Goal: Task Accomplishment & Management: Manage account settings

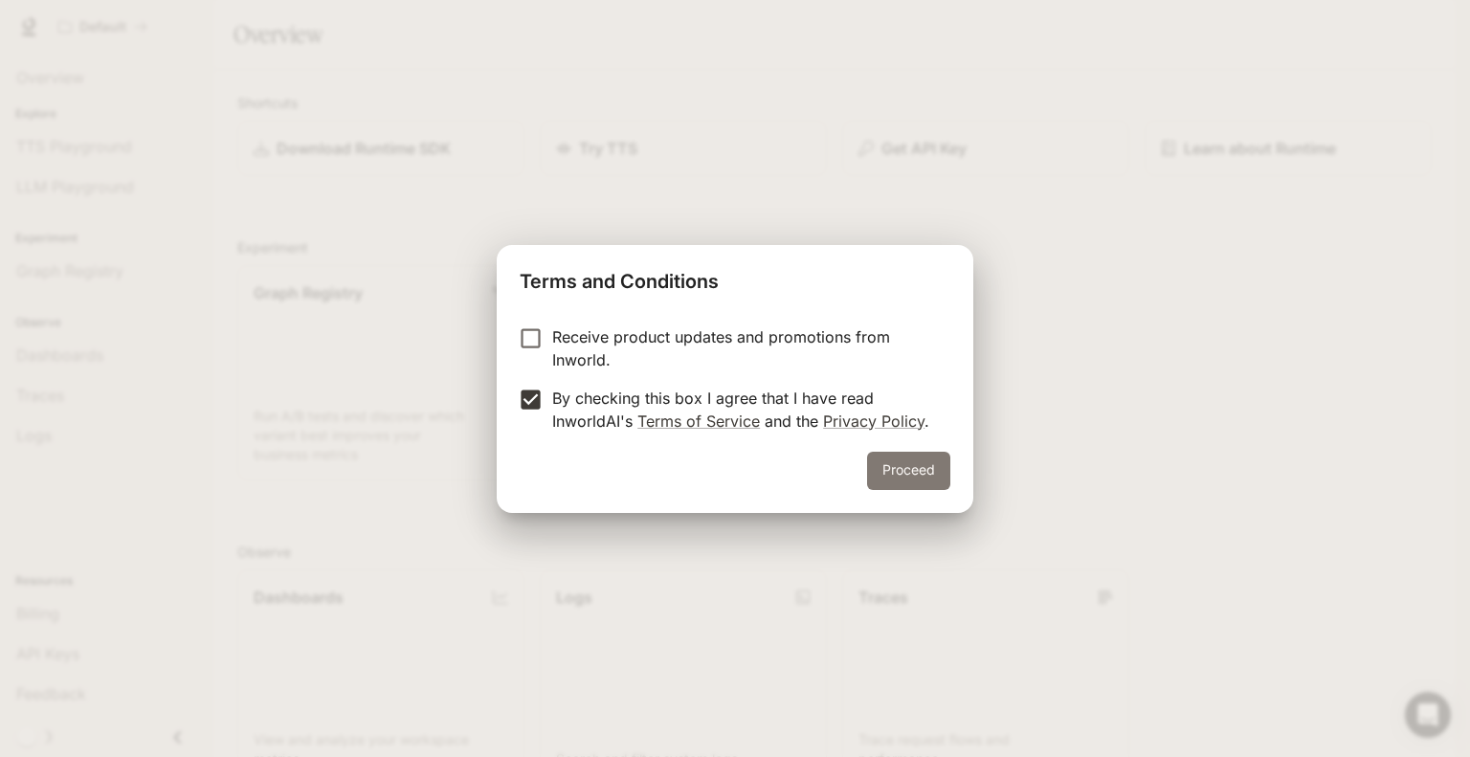
click at [923, 478] on button "Proceed" at bounding box center [908, 471] width 83 height 38
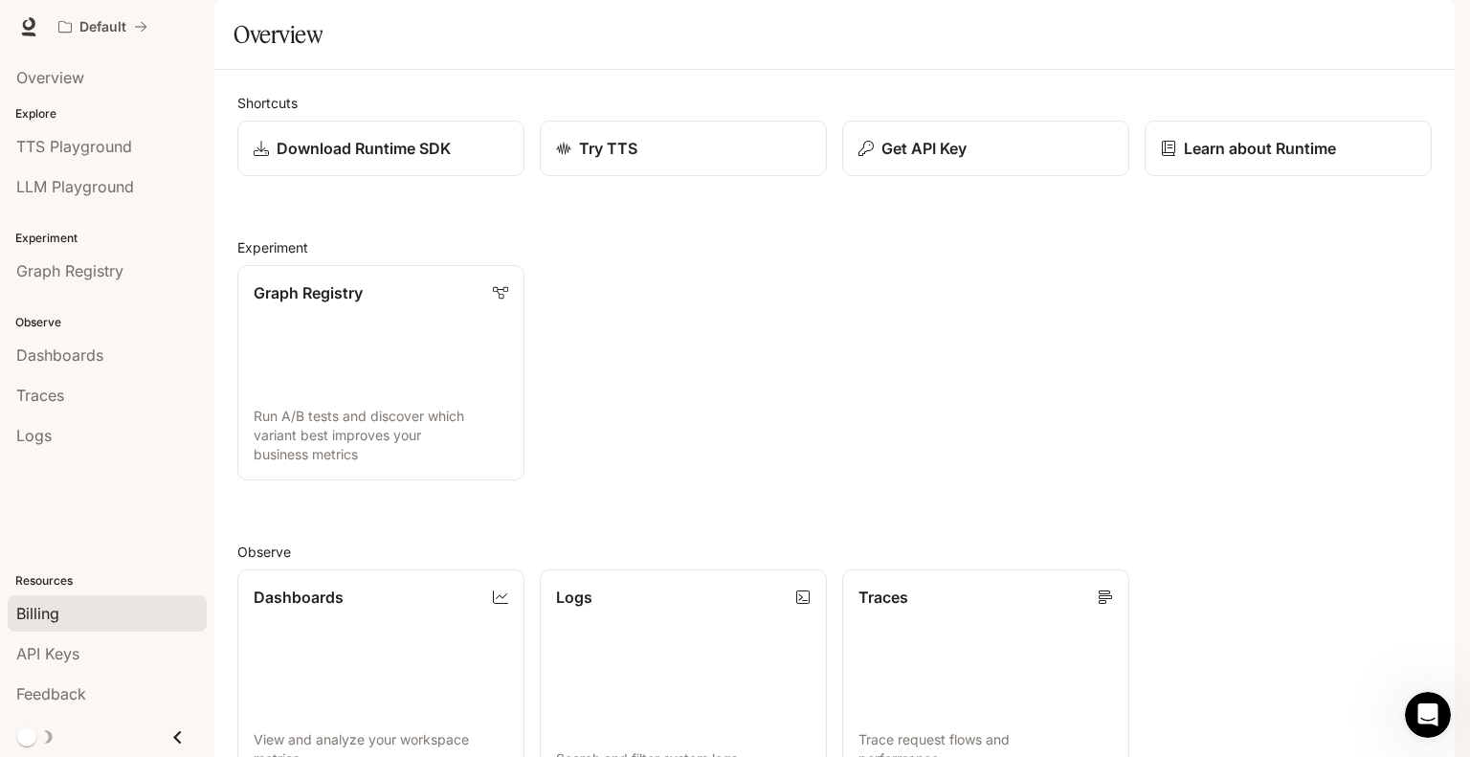
click at [40, 619] on span "Billing" at bounding box center [37, 613] width 43 height 23
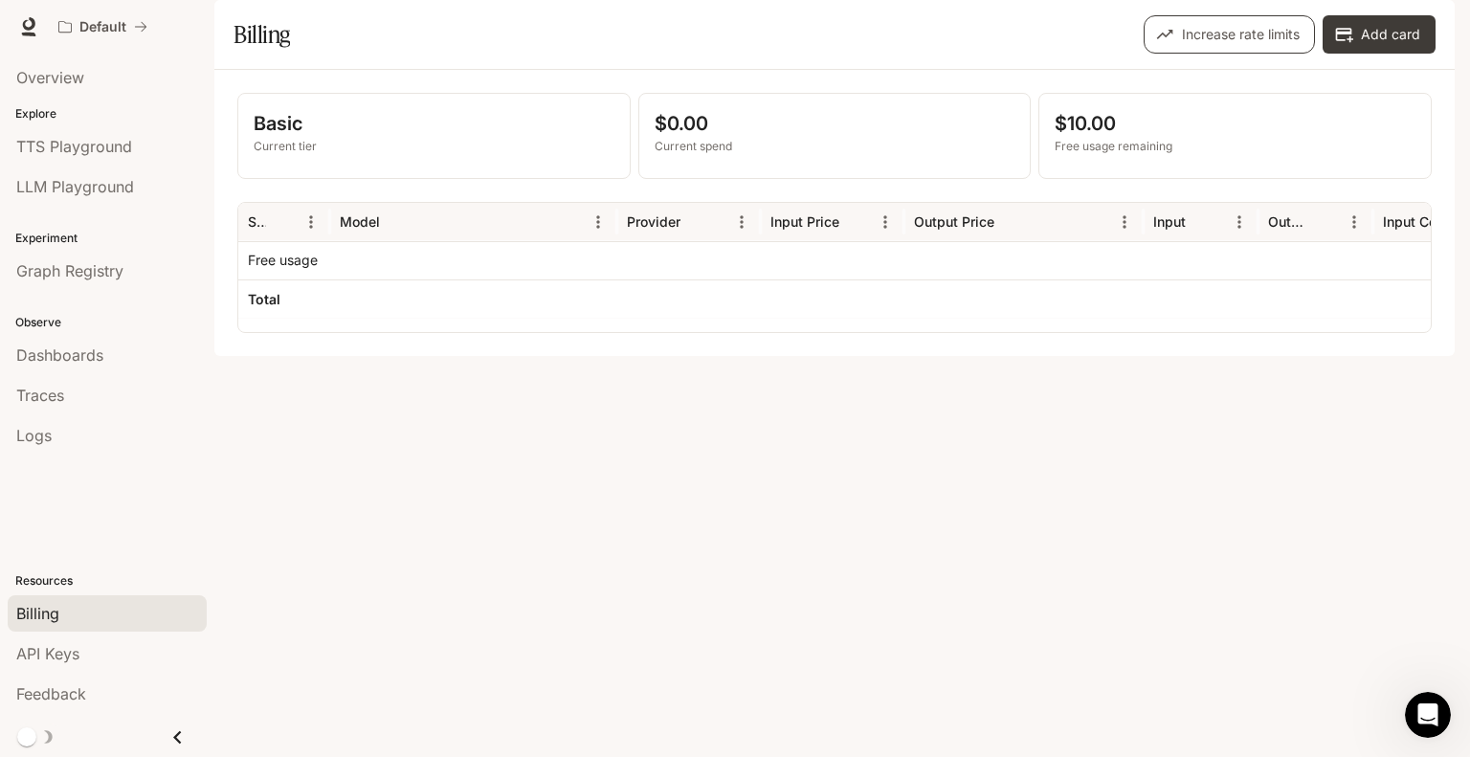
click at [1244, 54] on button "Increase rate limits" at bounding box center [1229, 34] width 171 height 38
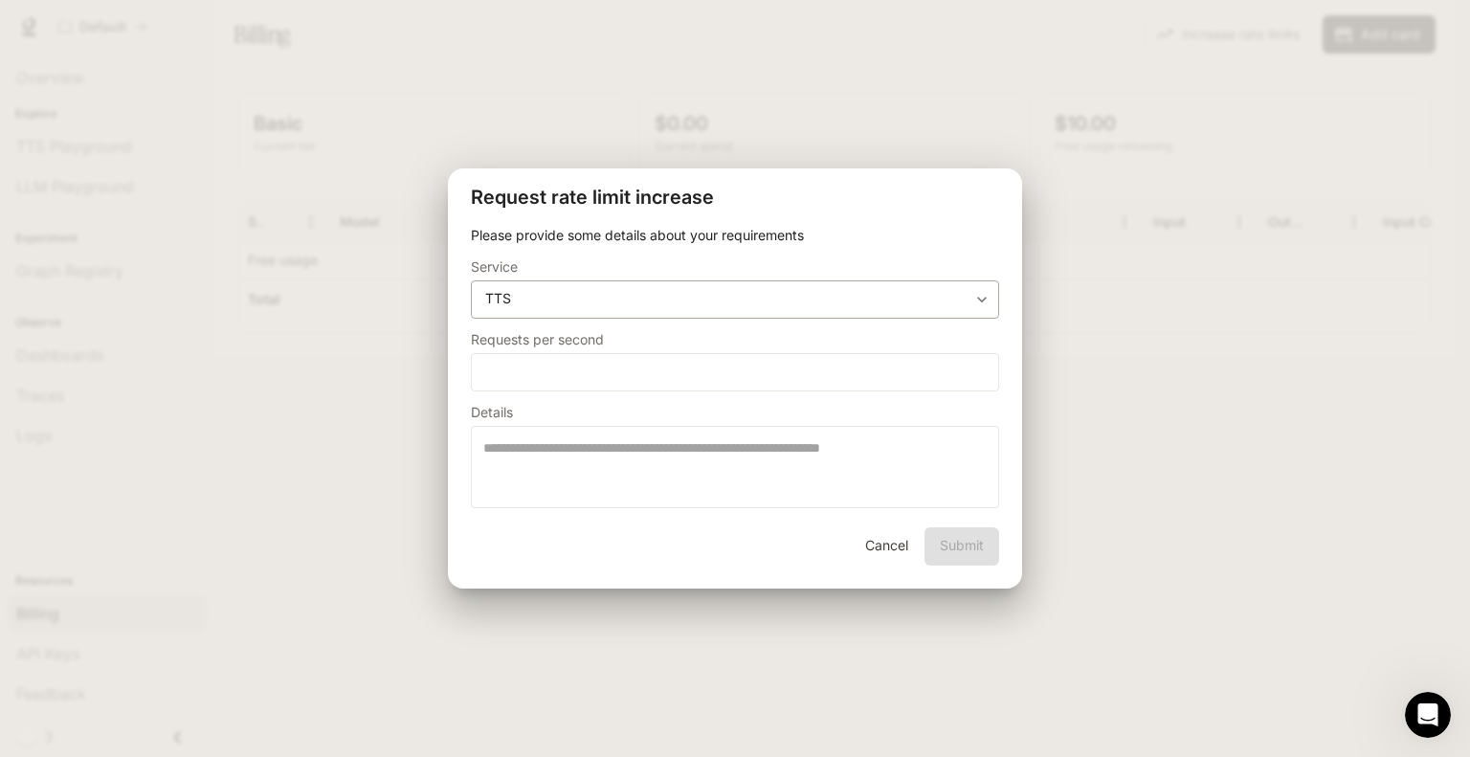
click at [747, 309] on div "**********" at bounding box center [735, 300] width 528 height 38
click at [874, 555] on button "Cancel" at bounding box center [886, 546] width 61 height 38
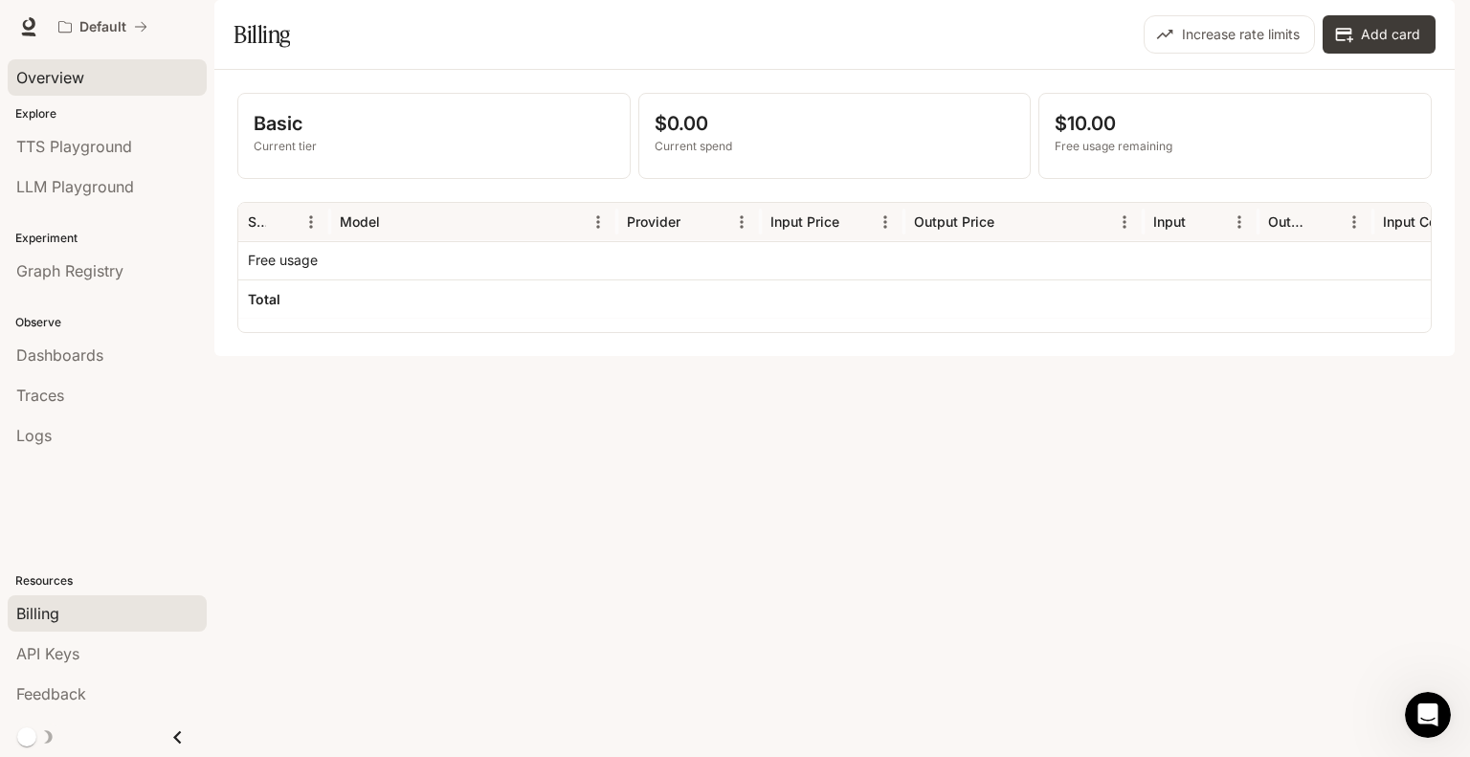
click at [63, 69] on span "Overview" at bounding box center [50, 77] width 68 height 23
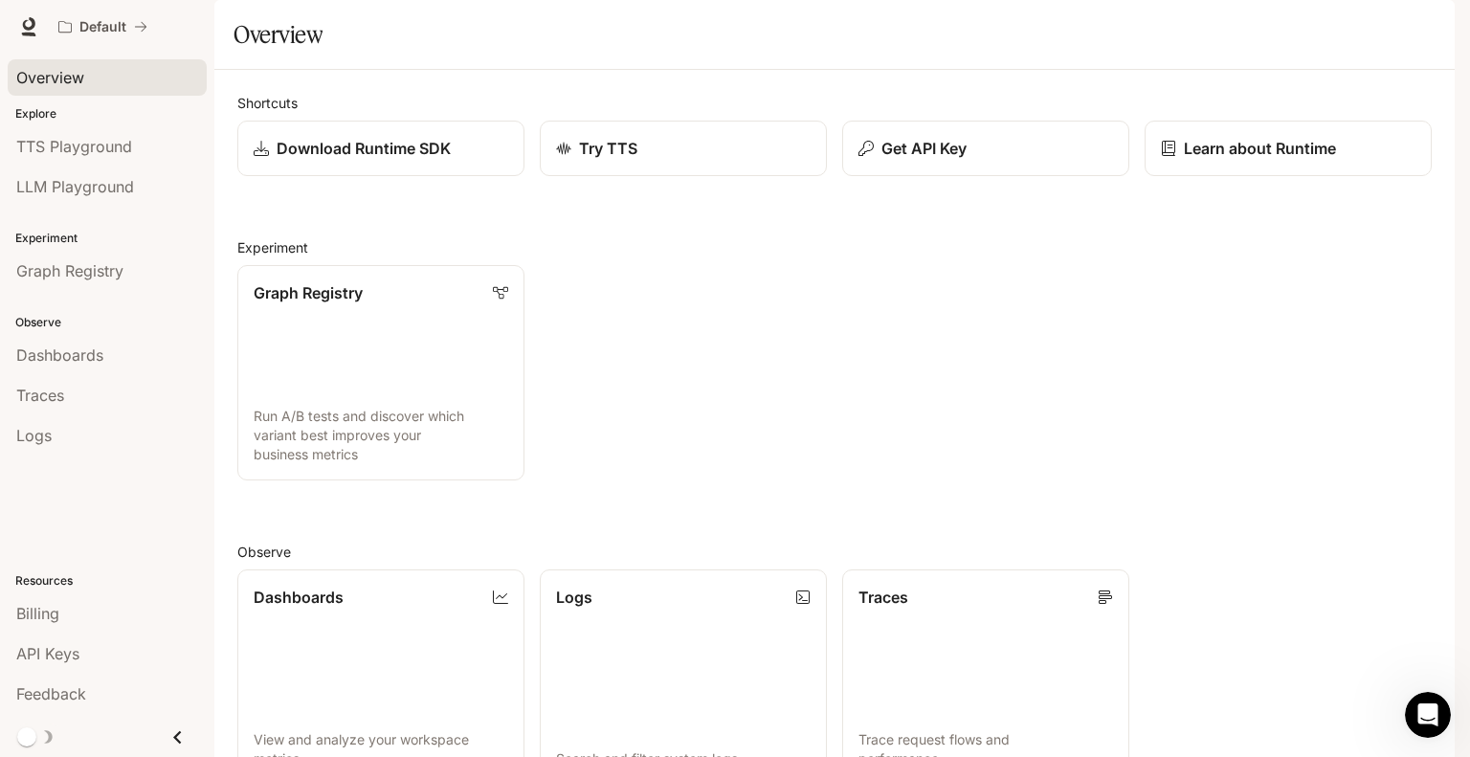
scroll to position [415, 0]
